Goal: Entertainment & Leisure: Consume media (video, audio)

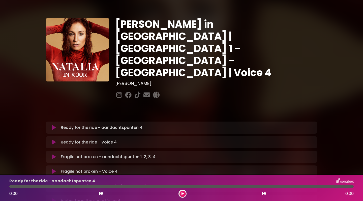
click at [52, 140] on icon at bounding box center [54, 142] width 4 height 5
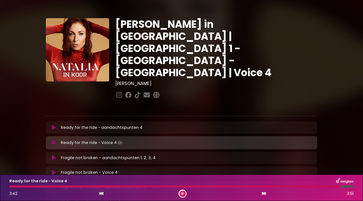
click at [54, 170] on icon at bounding box center [54, 172] width 4 height 5
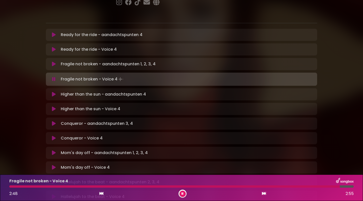
scroll to position [93, 0]
click at [53, 106] on icon at bounding box center [54, 108] width 4 height 5
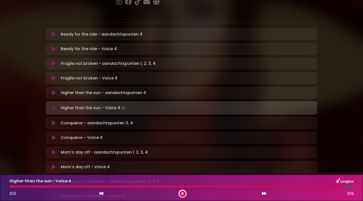
click at [55, 135] on icon at bounding box center [54, 137] width 4 height 5
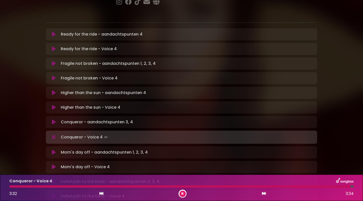
click at [54, 164] on icon at bounding box center [54, 166] width 4 height 5
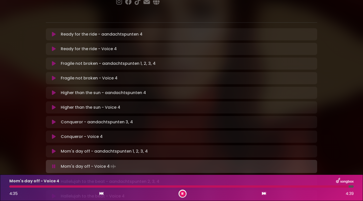
click at [351, 151] on div "[PERSON_NAME] in [GEOGRAPHIC_DATA] | [GEOGRAPHIC_DATA] 1 - [GEOGRAPHIC_DATA] - …" at bounding box center [181, 149] width 363 height 473
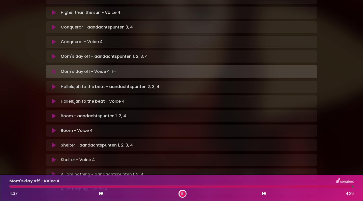
scroll to position [190, 0]
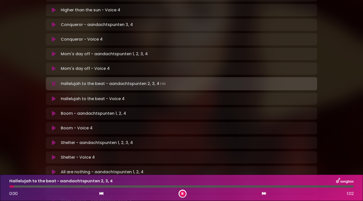
click at [52, 96] on icon at bounding box center [54, 98] width 4 height 5
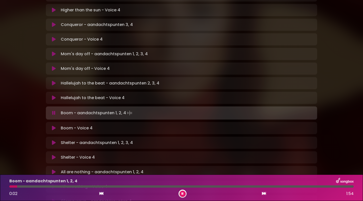
click at [54, 125] on icon at bounding box center [54, 127] width 4 height 5
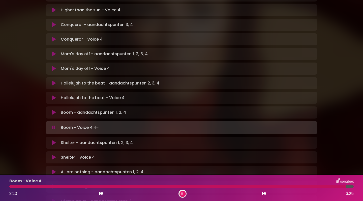
click at [53, 155] on icon at bounding box center [54, 157] width 4 height 5
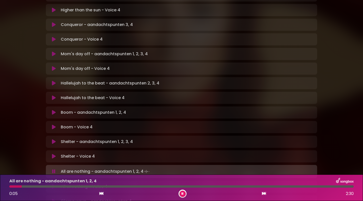
click at [54, 184] on icon at bounding box center [54, 186] width 4 height 5
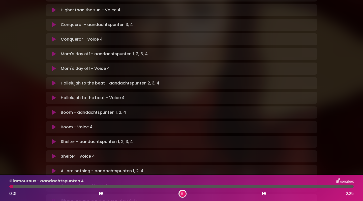
click at [358, 99] on div "[PERSON_NAME] in [GEOGRAPHIC_DATA] | [GEOGRAPHIC_DATA] 1 - [GEOGRAPHIC_DATA] - …" at bounding box center [181, 52] width 363 height 473
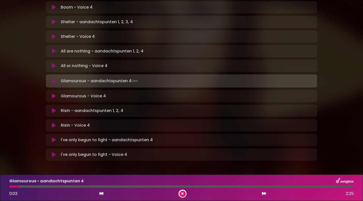
scroll to position [310, 0]
click at [54, 94] on icon at bounding box center [54, 96] width 4 height 5
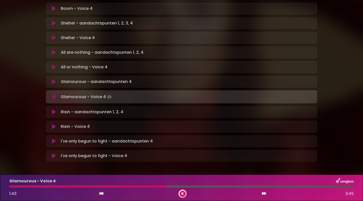
click at [181, 191] on button at bounding box center [182, 193] width 6 height 6
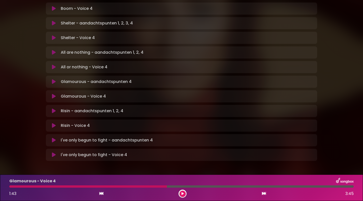
click at [181, 191] on button at bounding box center [182, 193] width 6 height 6
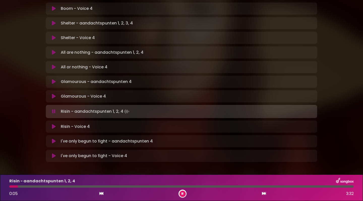
click at [53, 124] on icon at bounding box center [54, 126] width 4 height 5
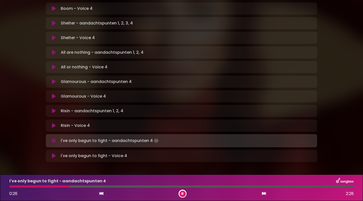
click at [53, 153] on icon at bounding box center [54, 155] width 4 height 5
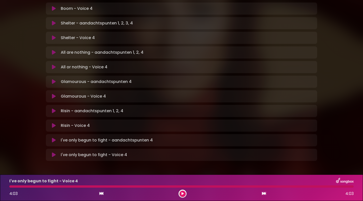
click at [53, 152] on icon at bounding box center [54, 154] width 4 height 5
